Goal: Transaction & Acquisition: Subscribe to service/newsletter

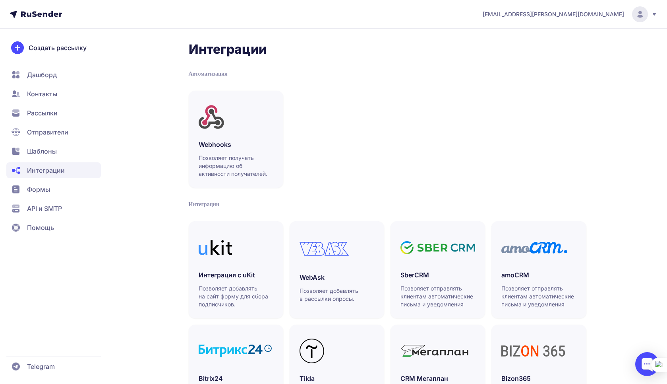
click at [35, 186] on span "Формы" at bounding box center [38, 189] width 23 height 10
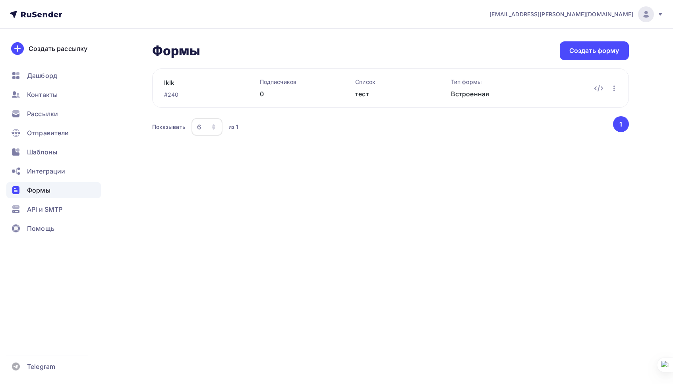
click at [53, 217] on ul "Дашборд Контакты Рассылки Отправители Шаблоны Интеграции Формы API и SMTP Помощь" at bounding box center [53, 154] width 95 height 173
click at [43, 117] on span "Рассылки" at bounding box center [42, 114] width 31 height 10
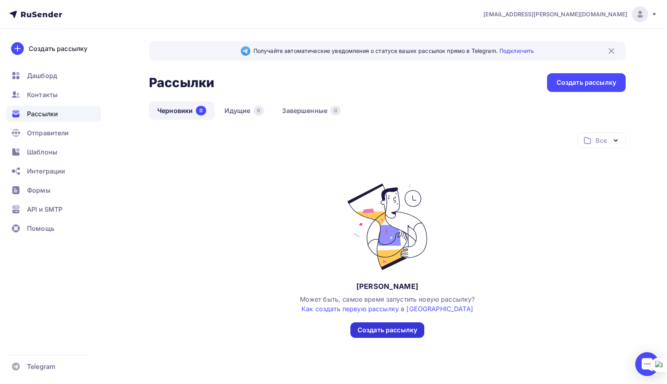
click at [398, 328] on div "Создать рассылку" at bounding box center [388, 329] width 60 height 9
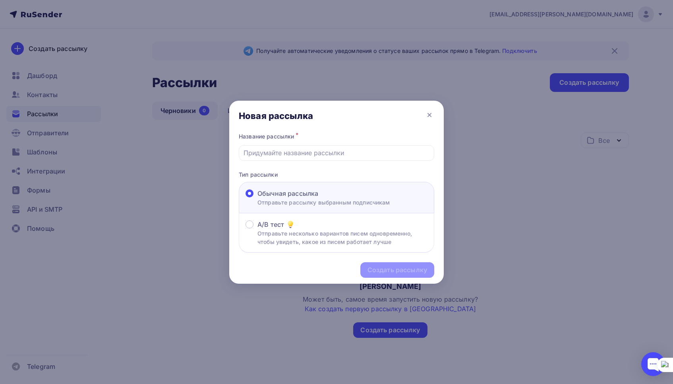
click at [412, 271] on div "Создать рассылку" at bounding box center [336, 269] width 215 height 35
drag, startPoint x: 329, startPoint y: 173, endPoint x: 328, endPoint y: 164, distance: 9.2
click at [329, 173] on p "Тип рассылки" at bounding box center [337, 174] width 196 height 8
click at [322, 150] on input "text" at bounding box center [337, 153] width 186 height 10
type input "wreeww"
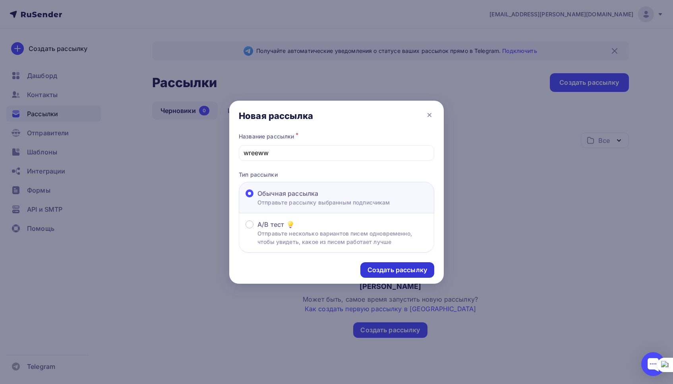
click at [404, 268] on div "Создать рассылку" at bounding box center [398, 269] width 60 height 9
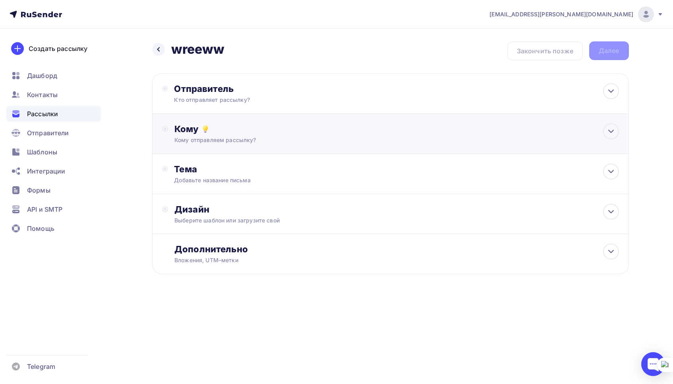
click at [329, 139] on div "Кому отправляем рассылку?" at bounding box center [374, 140] width 400 height 8
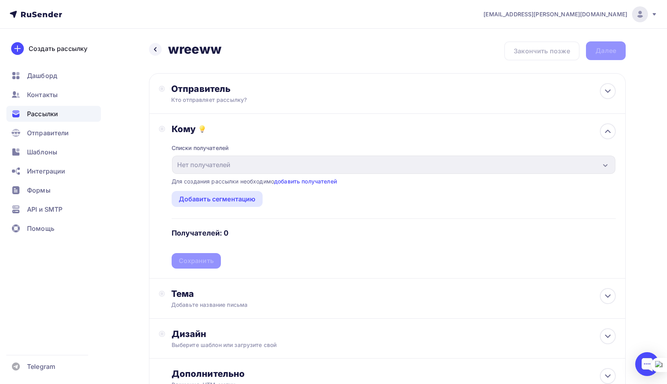
click at [329, 139] on div "Списки получателей Нет получателей Все списки id Добавить список Для создания р…" at bounding box center [394, 201] width 444 height 134
click at [277, 290] on div "Тема" at bounding box center [249, 293] width 157 height 11
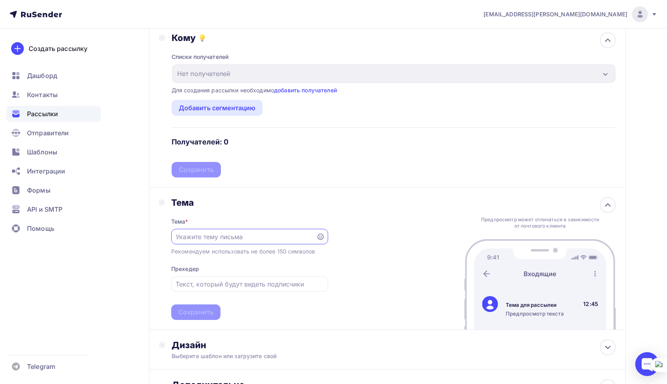
scroll to position [170, 0]
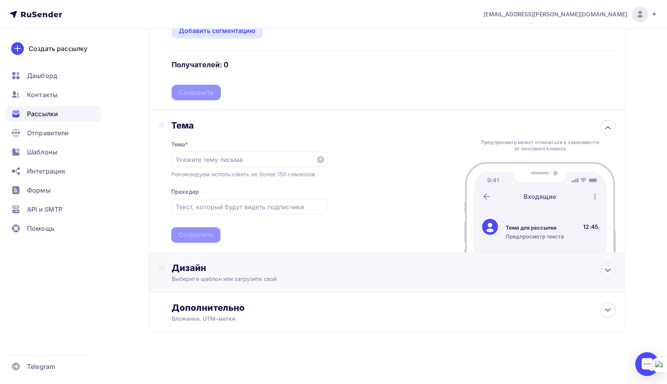
click at [260, 286] on div "Дизайн Выберите шаблон или загрузите свой" at bounding box center [387, 277] width 457 height 30
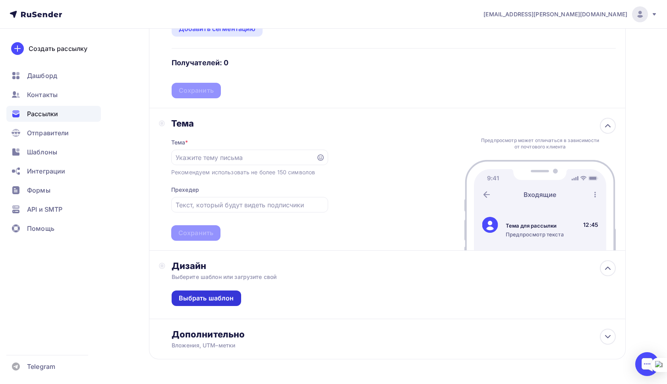
click at [227, 296] on div "Выбрать шаблон" at bounding box center [206, 297] width 55 height 9
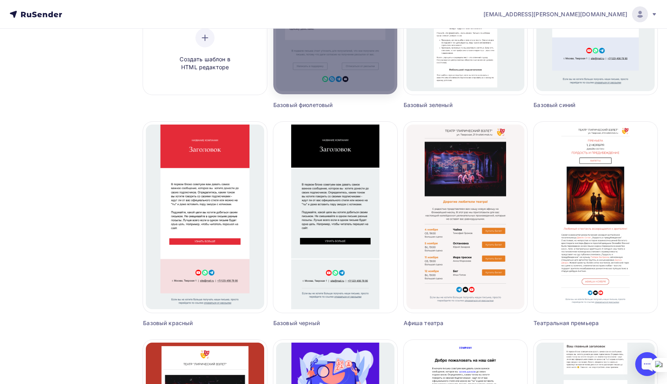
scroll to position [237, 0]
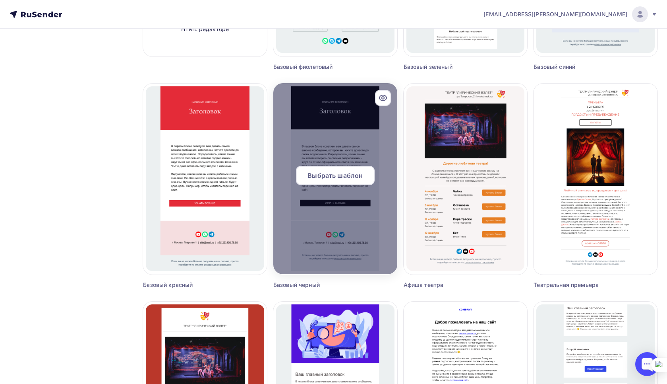
click at [345, 220] on div at bounding box center [335, 178] width 124 height 191
click at [338, 173] on span "Выбрать шаблон" at bounding box center [335, 176] width 55 height 10
